Goal: Task Accomplishment & Management: Use online tool/utility

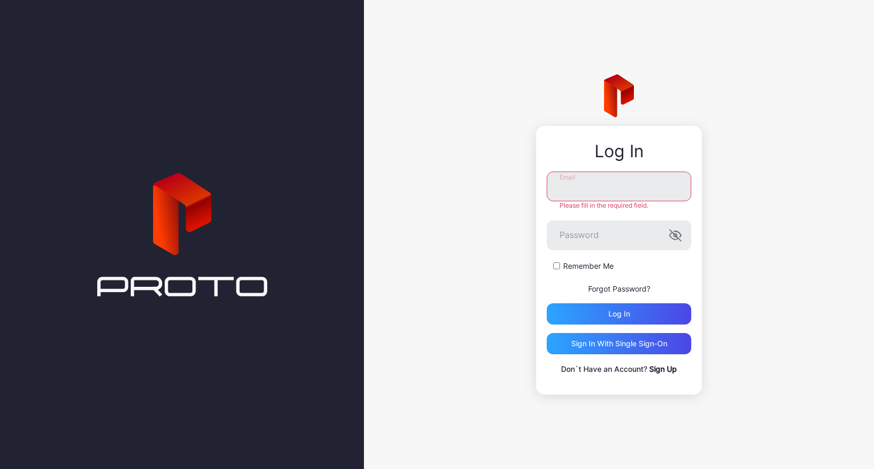
type input "**********"
click at [587, 267] on label "Remember Me" at bounding box center [588, 266] width 50 height 11
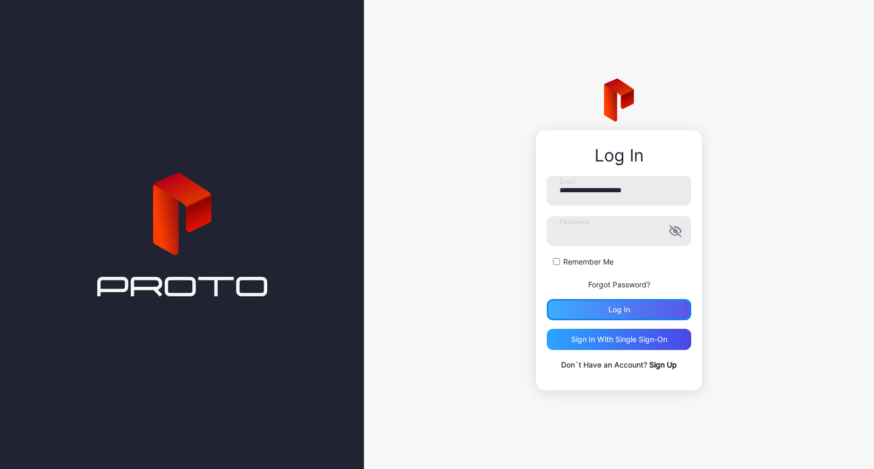
click at [609, 312] on div "Log in" at bounding box center [619, 309] width 22 height 9
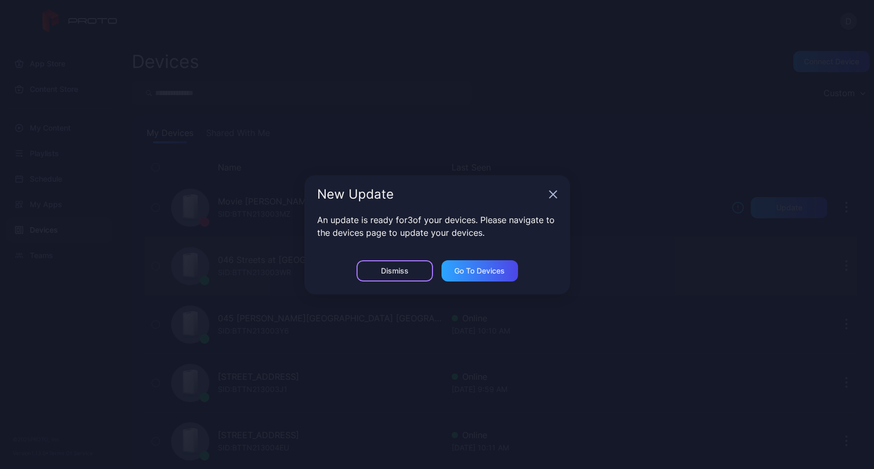
drag, startPoint x: 393, startPoint y: 265, endPoint x: 386, endPoint y: 265, distance: 7.4
click at [393, 265] on div "Dismiss" at bounding box center [394, 270] width 77 height 21
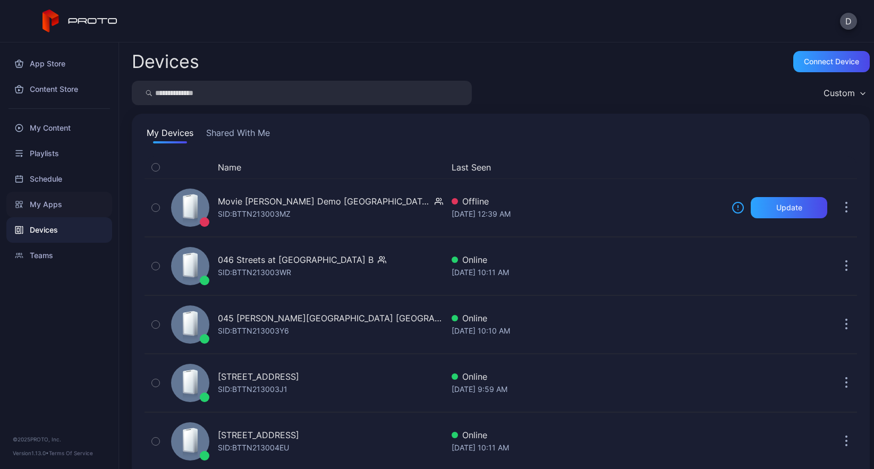
click at [58, 205] on div "My Apps" at bounding box center [59, 205] width 106 height 26
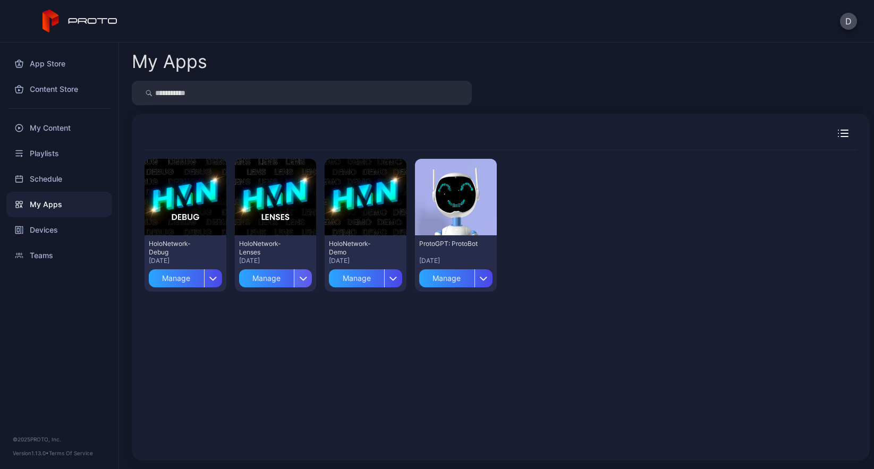
click at [301, 281] on div "button" at bounding box center [303, 278] width 18 height 18
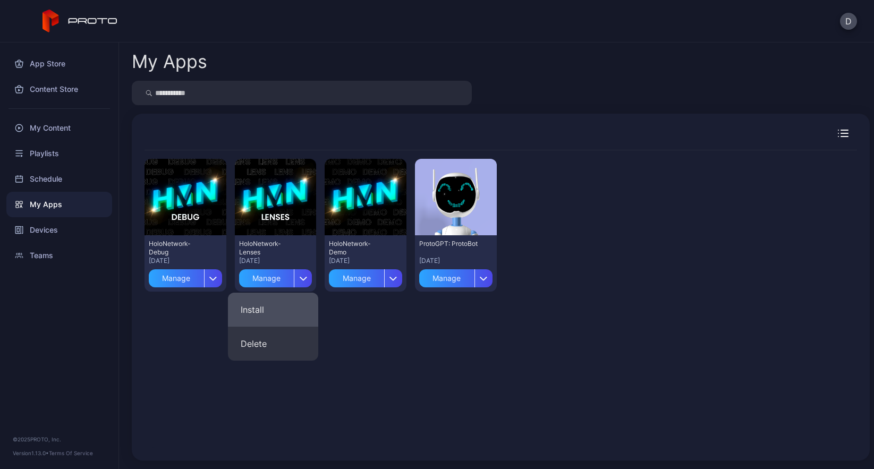
click at [276, 310] on button "Install" at bounding box center [273, 310] width 90 height 34
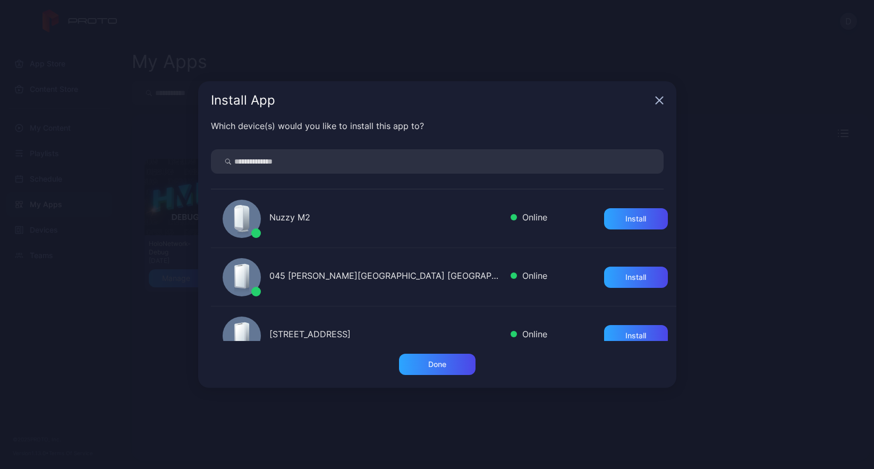
click at [256, 166] on input "search" at bounding box center [437, 161] width 453 height 24
type input "***"
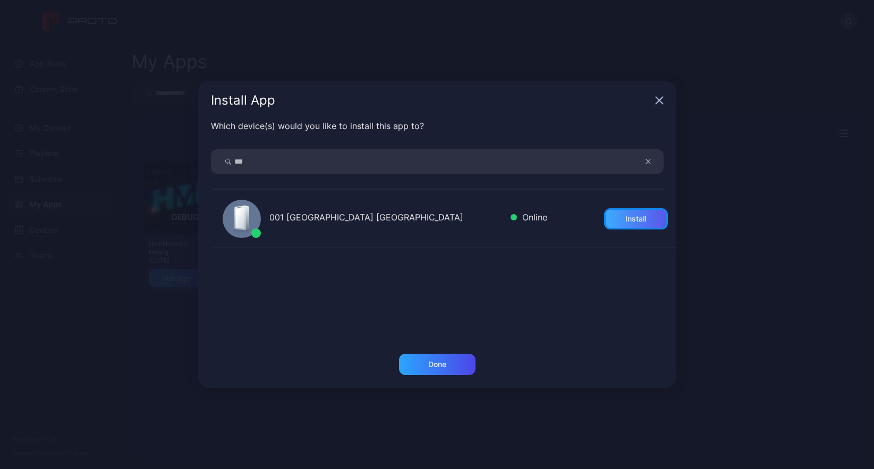
click at [625, 219] on div "Install" at bounding box center [635, 219] width 21 height 9
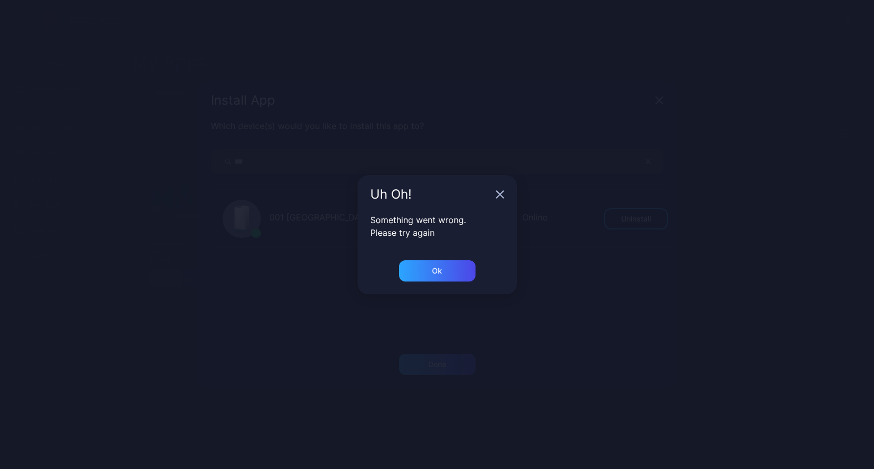
click at [442, 367] on div "Uh Oh! Something went wrong. Please try again Ok" at bounding box center [437, 234] width 874 height 469
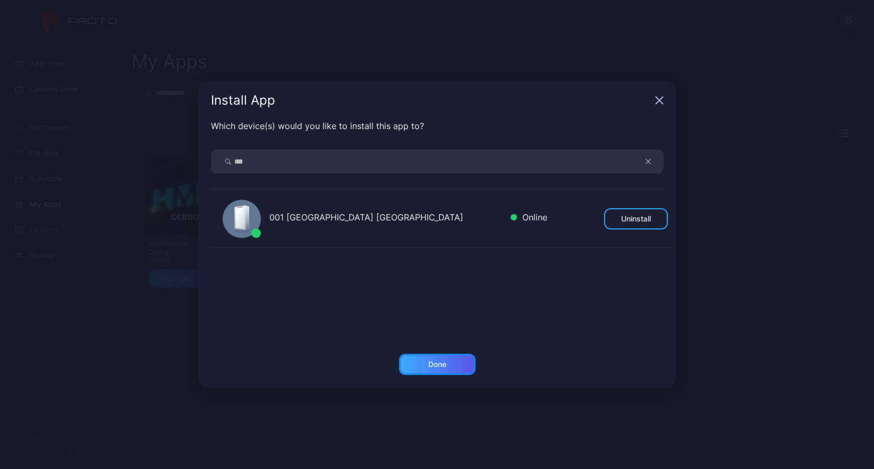
click at [437, 366] on div "Done" at bounding box center [437, 364] width 18 height 9
